Goal: Find specific page/section: Find specific page/section

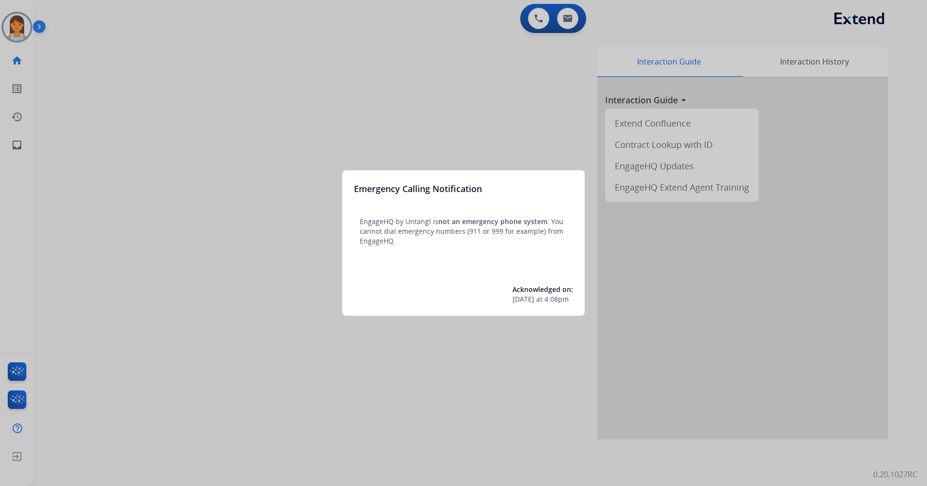
click at [360, 66] on div at bounding box center [463, 243] width 927 height 486
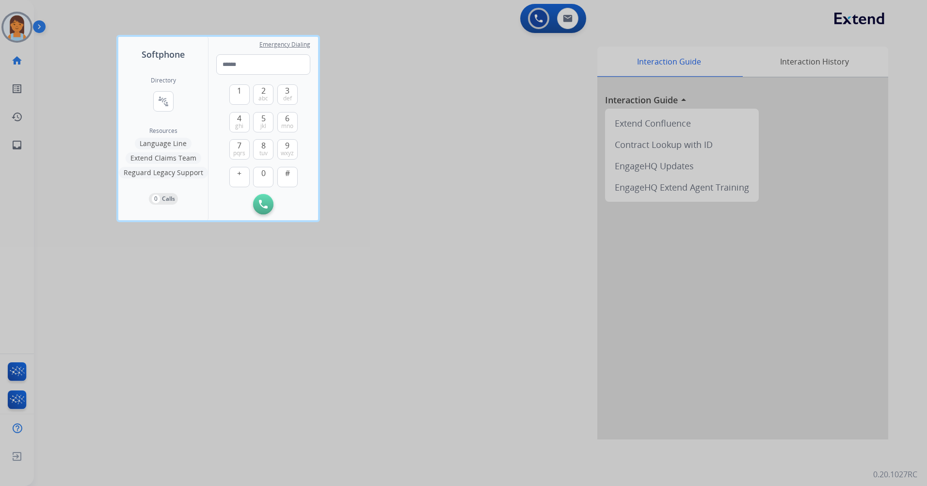
click at [400, 31] on div at bounding box center [463, 243] width 927 height 486
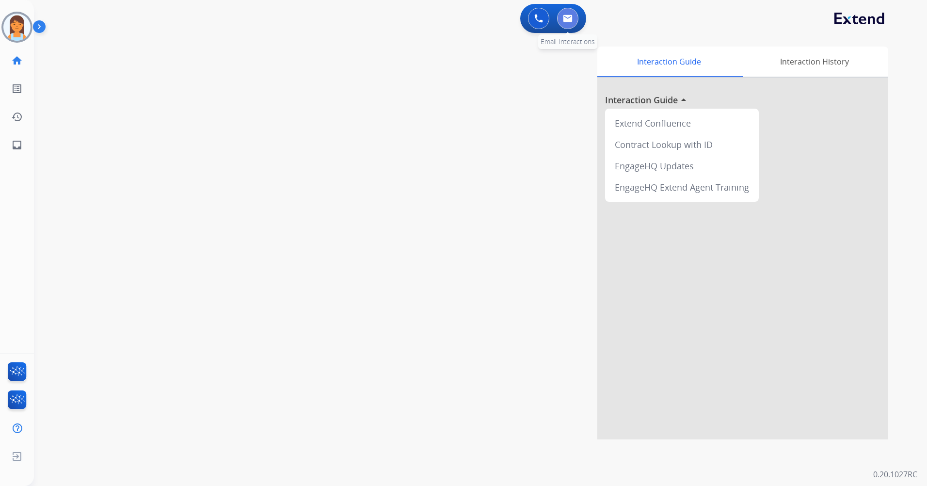
click at [565, 21] on img at bounding box center [568, 19] width 10 height 8
